Goal: Complete application form: Complete application form

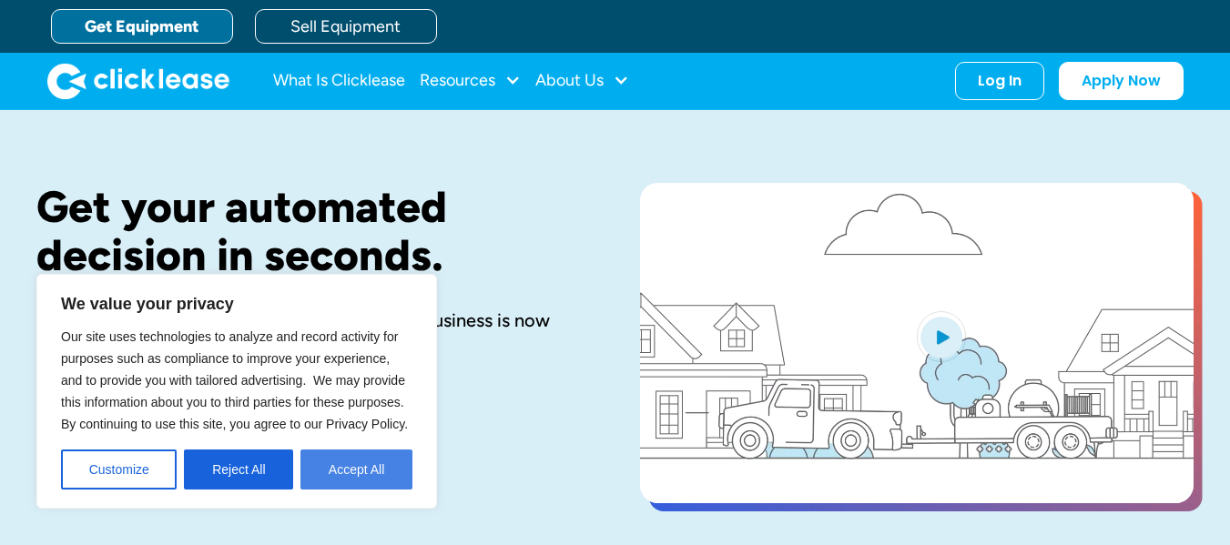
click at [387, 478] on button "Accept All" at bounding box center [356, 470] width 112 height 40
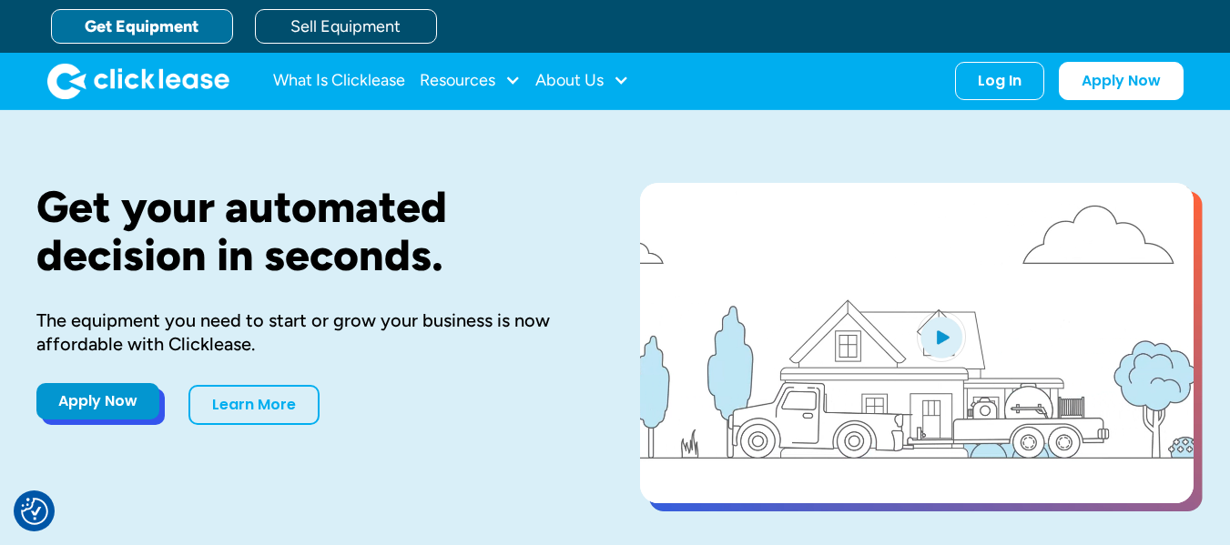
click at [115, 409] on link "Apply Now" at bounding box center [97, 401] width 123 height 36
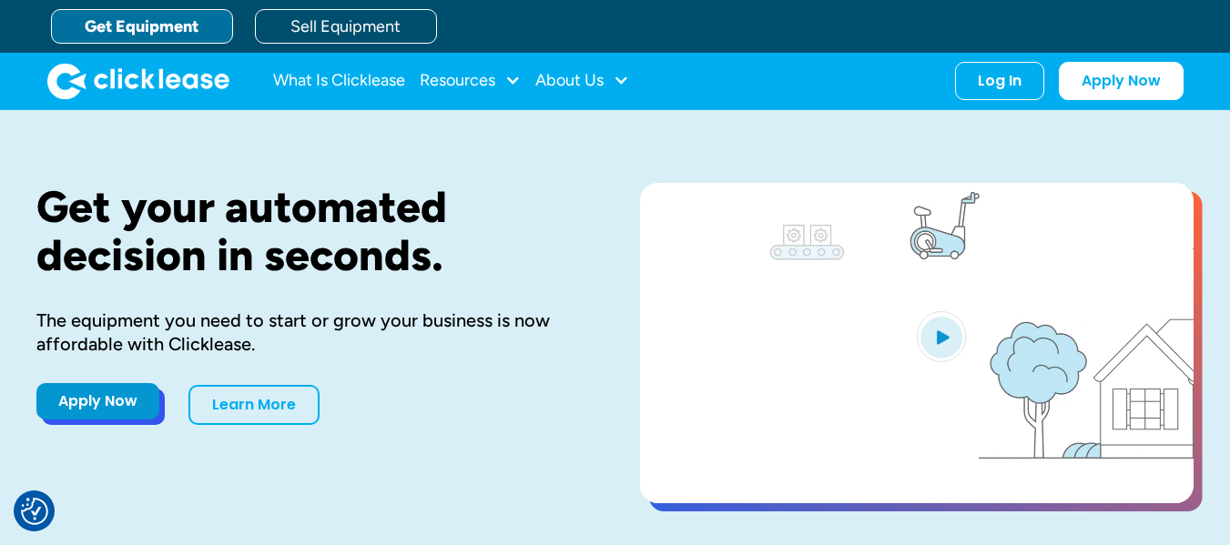
click at [125, 406] on link "Apply Now" at bounding box center [97, 401] width 123 height 36
